Goal: Find specific page/section: Find specific page/section

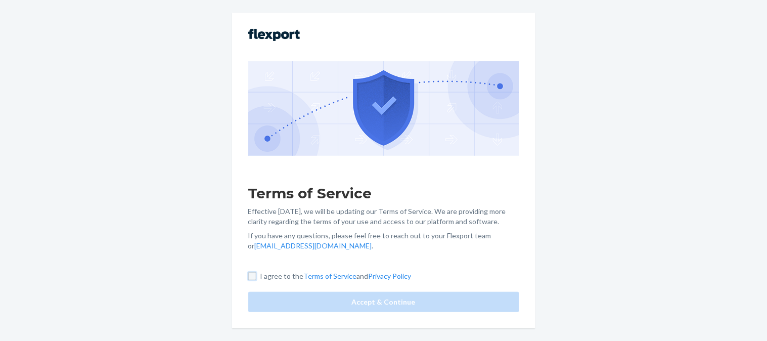
click at [252, 277] on input "I agree to the Terms of Service and Privacy Policy" at bounding box center [252, 276] width 8 height 8
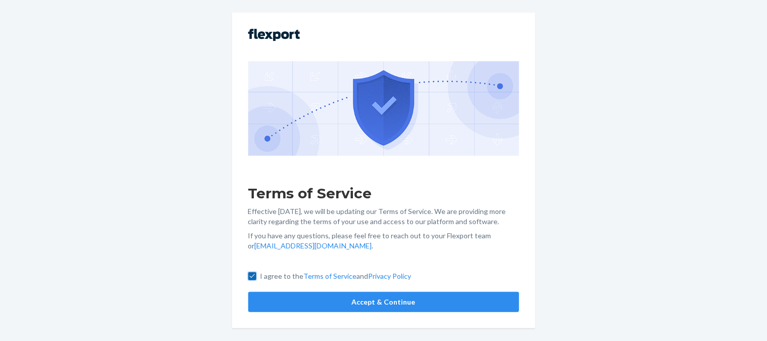
click at [252, 277] on input "I agree to the Terms of Service and Privacy Policy" at bounding box center [252, 276] width 8 height 8
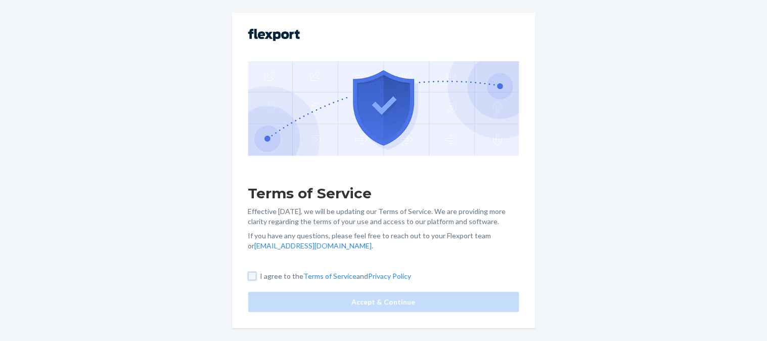
click at [251, 276] on input "I agree to the Terms of Service and Privacy Policy" at bounding box center [252, 276] width 8 height 8
checkbox input "true"
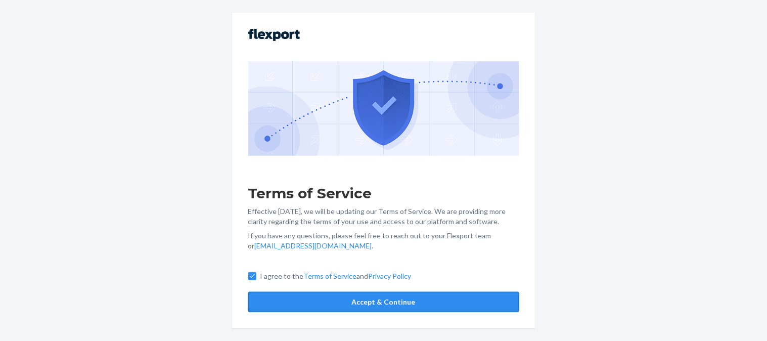
click at [296, 304] on button "Accept & Continue" at bounding box center [383, 302] width 271 height 20
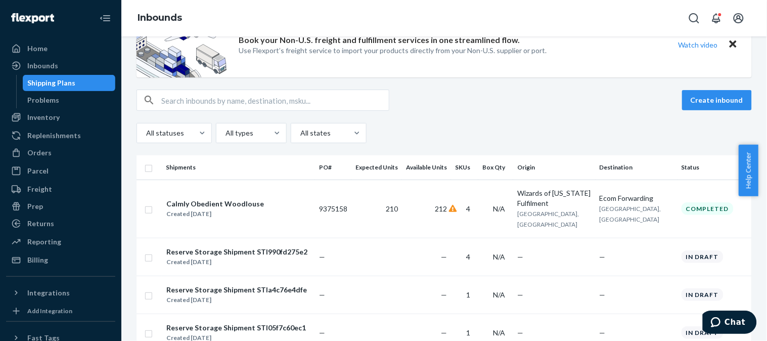
scroll to position [39, 0]
click at [50, 150] on div "Orders" at bounding box center [60, 153] width 107 height 14
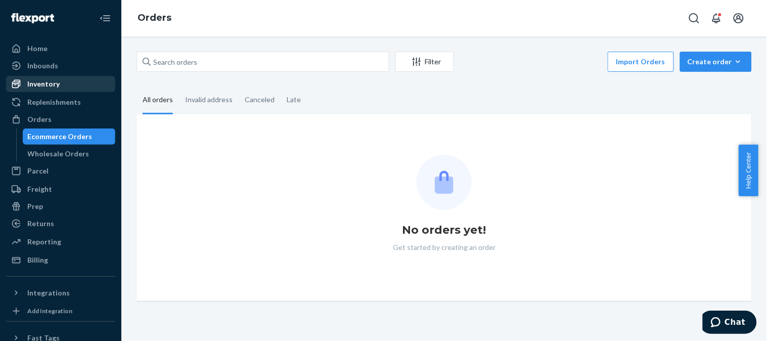
click at [63, 86] on div "Inventory" at bounding box center [60, 84] width 107 height 14
